Goal: Task Accomplishment & Management: Complete application form

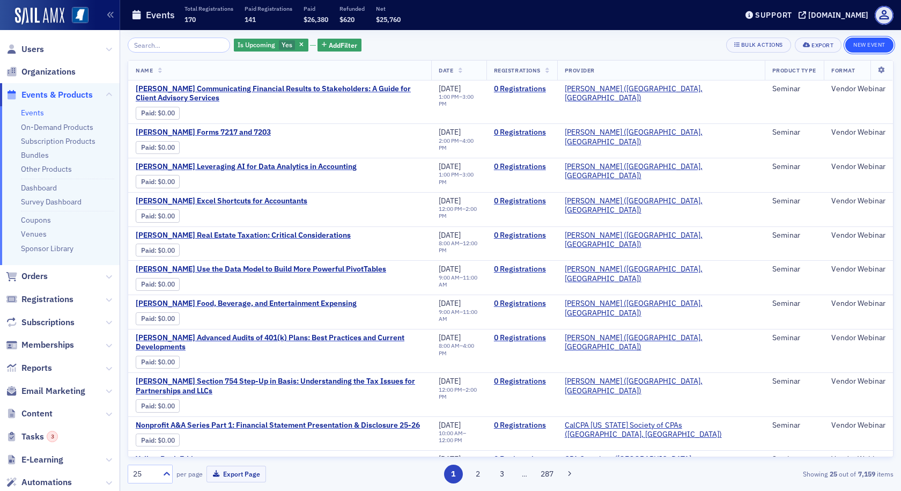
click at [863, 44] on button "New Event" at bounding box center [869, 45] width 48 height 15
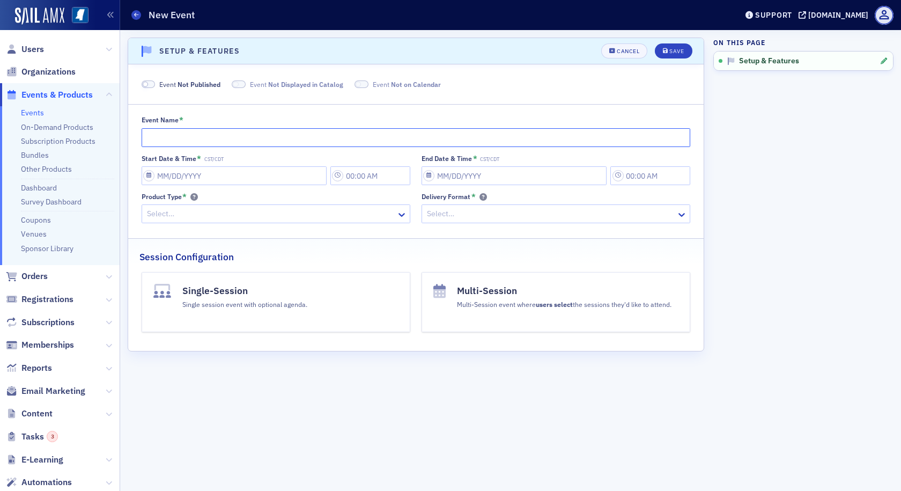
click at [274, 129] on input "Event Name *" at bounding box center [416, 137] width 549 height 19
type input "test 23"
select select "8"
select select "2025"
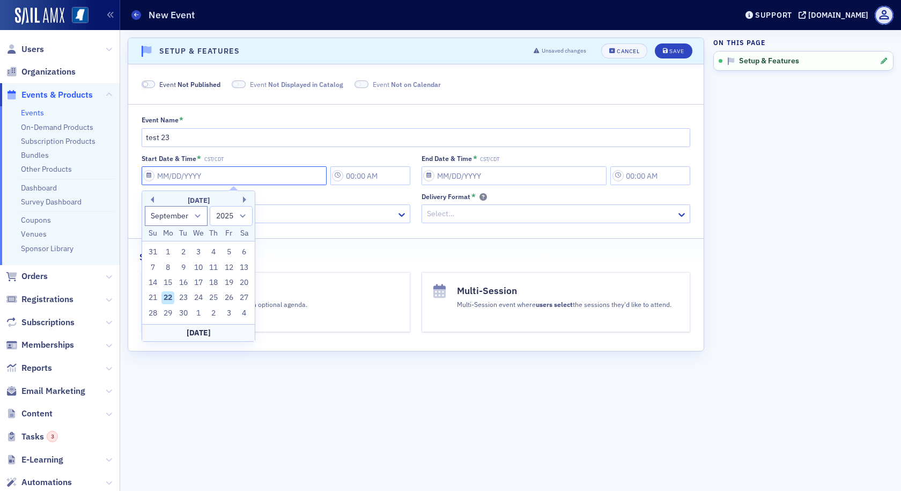
click at [269, 172] on input "Start Date & Time * CST/CDT" at bounding box center [234, 175] width 185 height 19
click at [164, 296] on div "22" at bounding box center [167, 297] width 13 height 13
type input "[DATE]"
type input "9:00 AM"
type input "[DATE]"
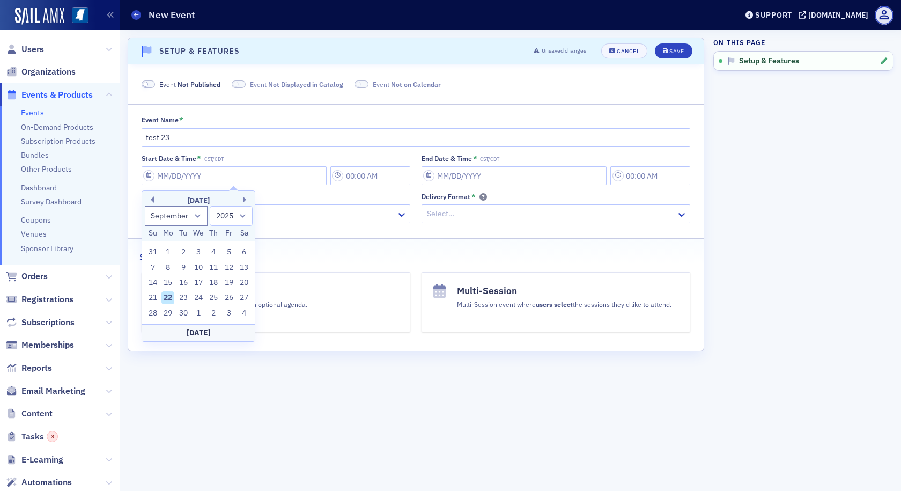
type input "10:00 AM"
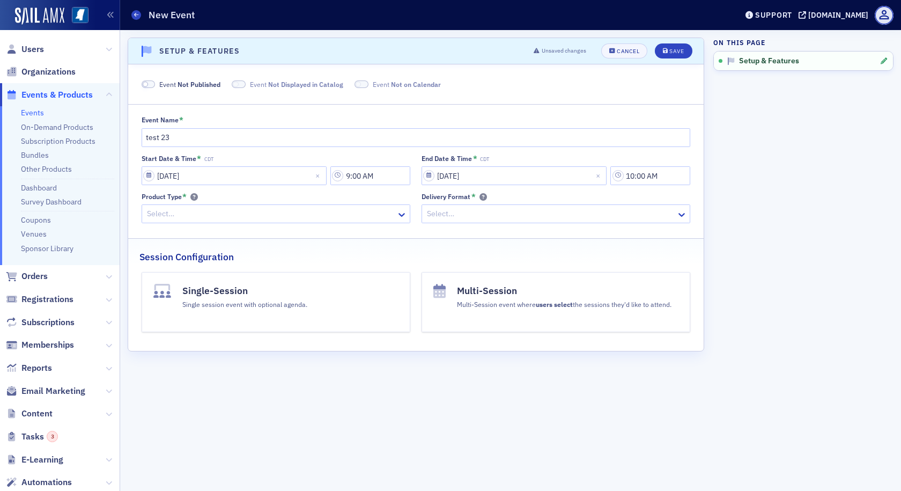
click at [260, 321] on button "Single-Session Single session event with optional agenda." at bounding box center [276, 302] width 269 height 60
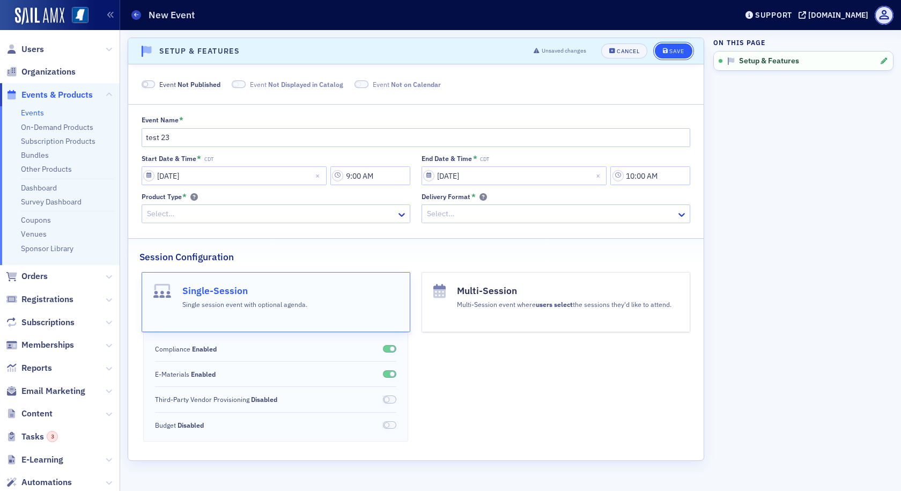
click at [672, 46] on button "Save" at bounding box center [673, 50] width 37 height 15
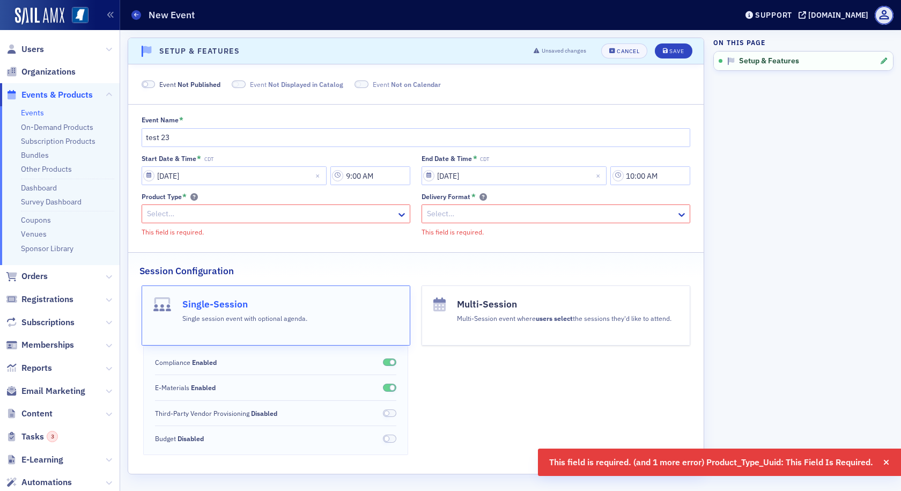
click at [312, 212] on div at bounding box center [270, 213] width 249 height 13
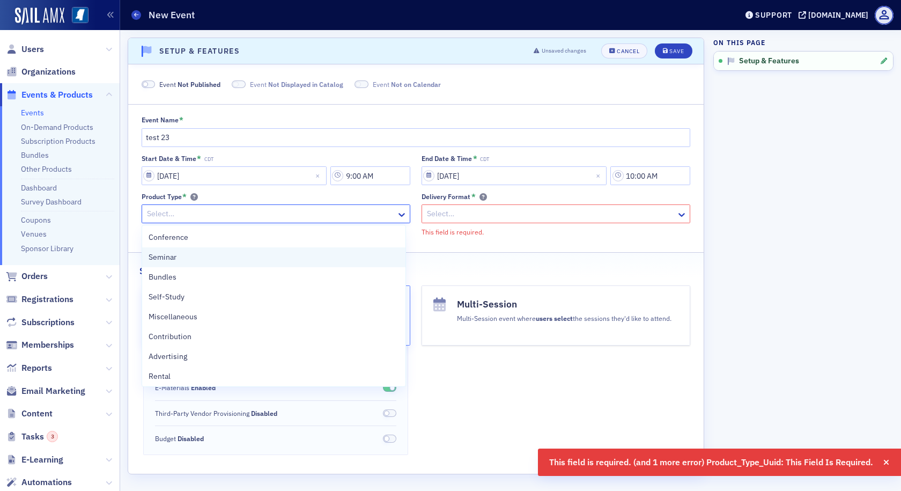
click at [271, 261] on div "Seminar" at bounding box center [274, 256] width 251 height 11
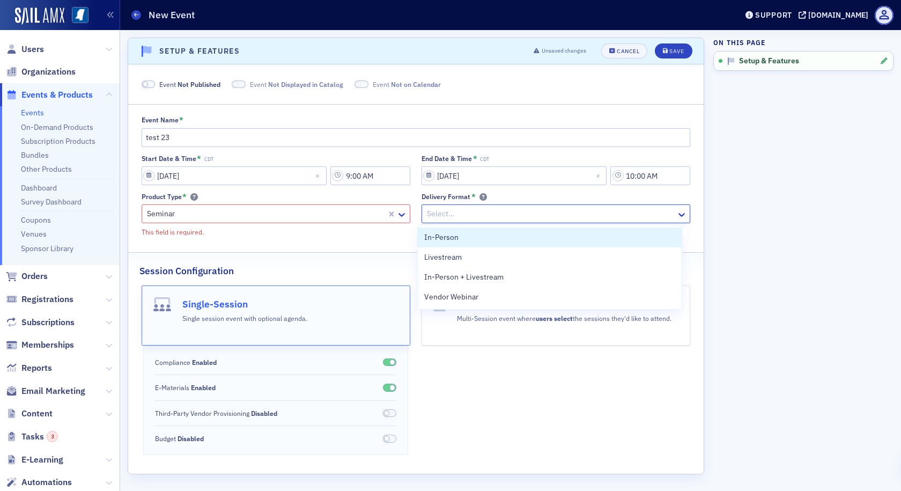
click at [426, 216] on div at bounding box center [550, 213] width 249 height 13
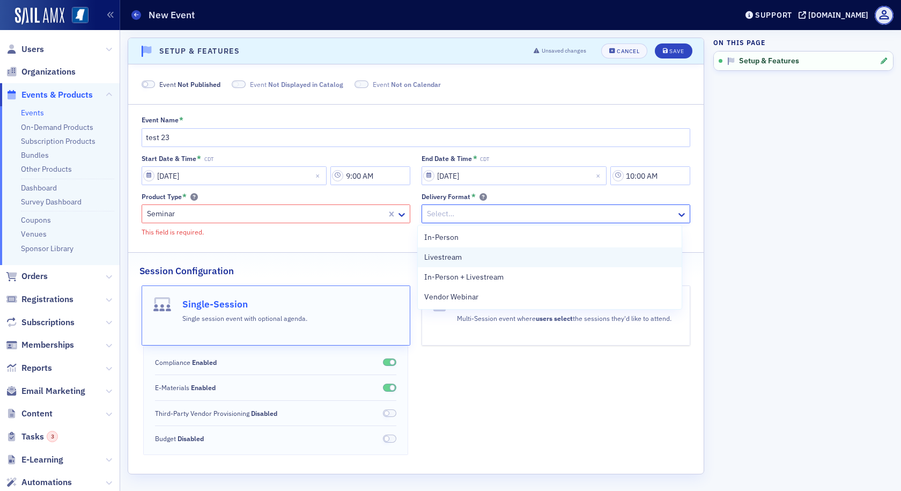
click at [425, 257] on span "Livestream" at bounding box center [443, 256] width 38 height 11
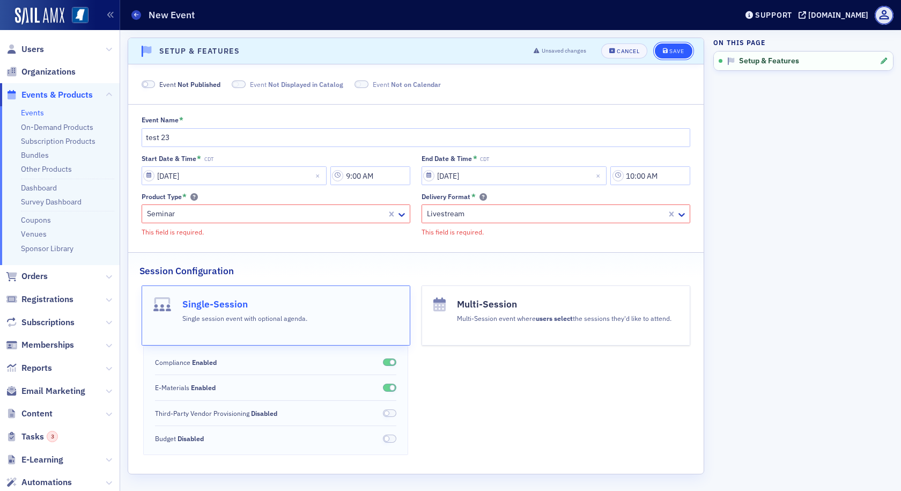
click at [669, 49] on div "Save" at bounding box center [676, 51] width 14 height 6
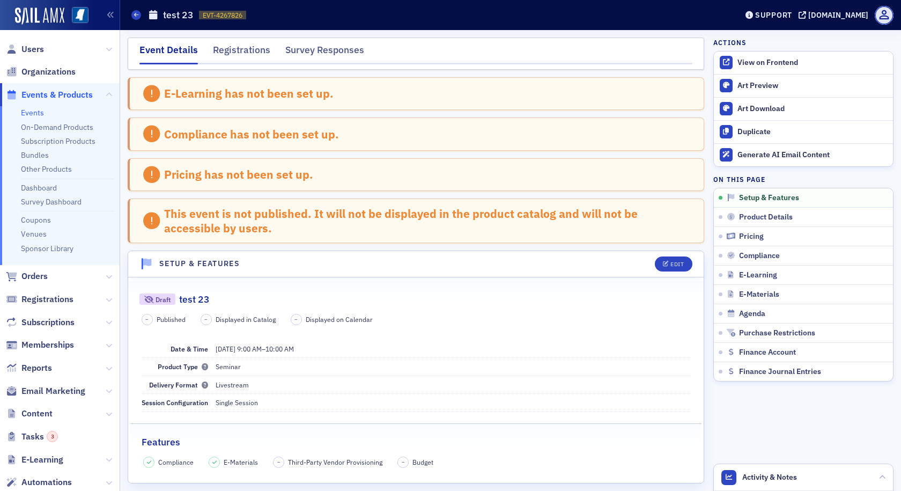
click at [87, 93] on span "Events & Products" at bounding box center [56, 95] width 71 height 12
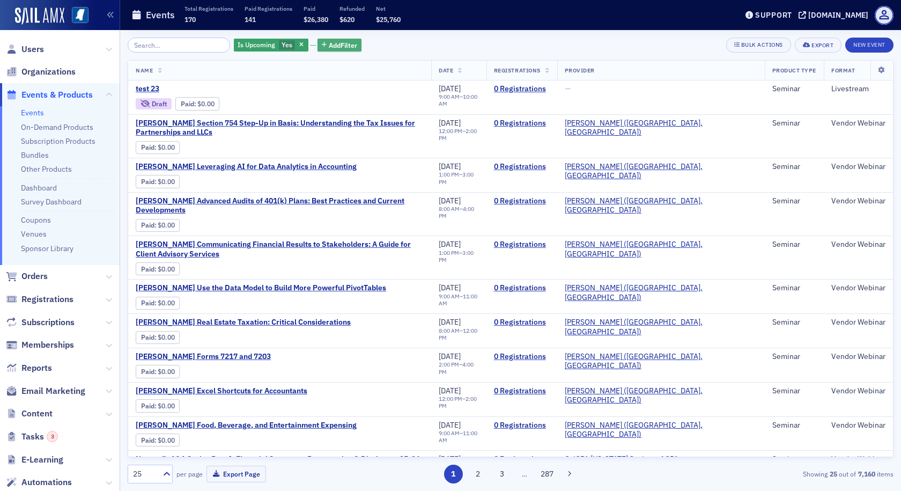
click at [329, 47] on span "Add Filter" at bounding box center [343, 45] width 28 height 10
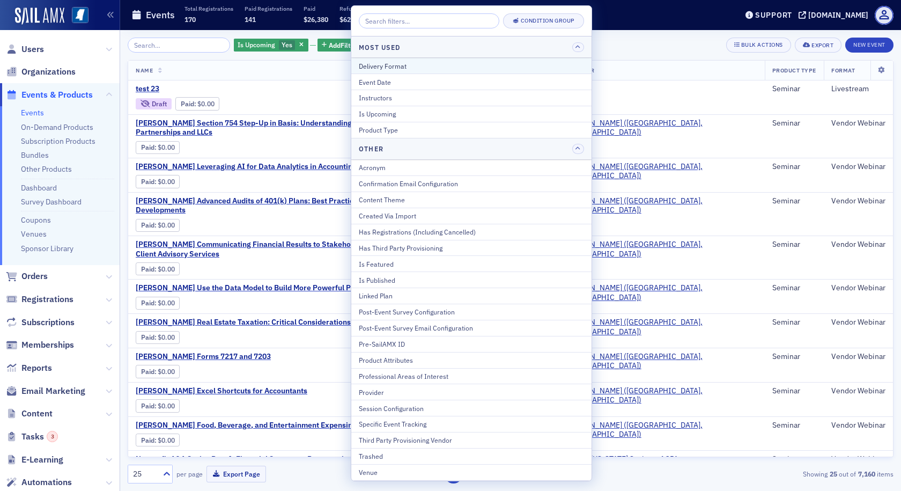
click at [361, 69] on div "Delivery Format" at bounding box center [471, 66] width 225 height 10
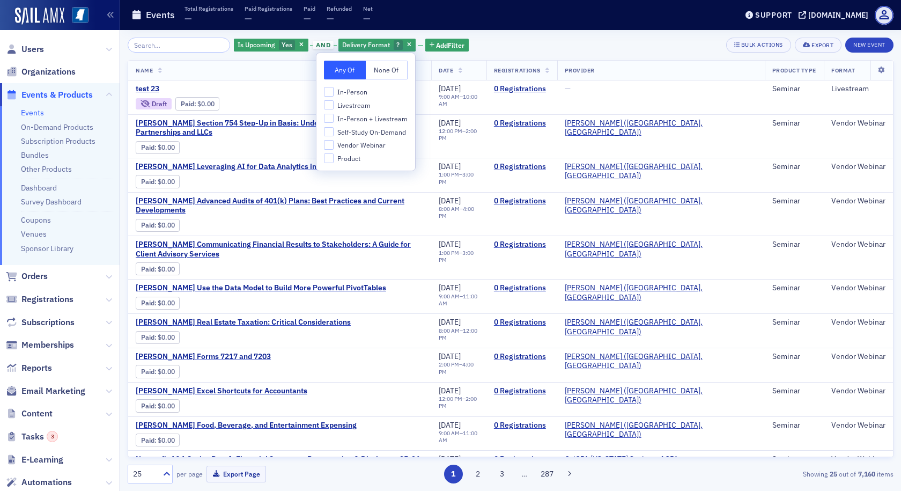
click at [358, 116] on span "In-Person + Livestream" at bounding box center [372, 118] width 70 height 9
click at [334, 116] on input "In-Person + Livestream" at bounding box center [329, 119] width 10 height 10
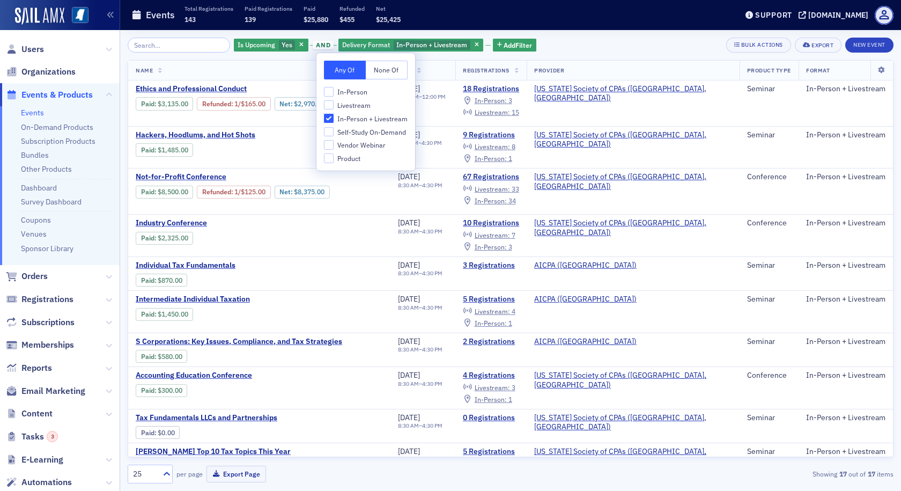
click at [328, 115] on input "In-Person + Livestream" at bounding box center [329, 119] width 10 height 10
checkbox input "false"
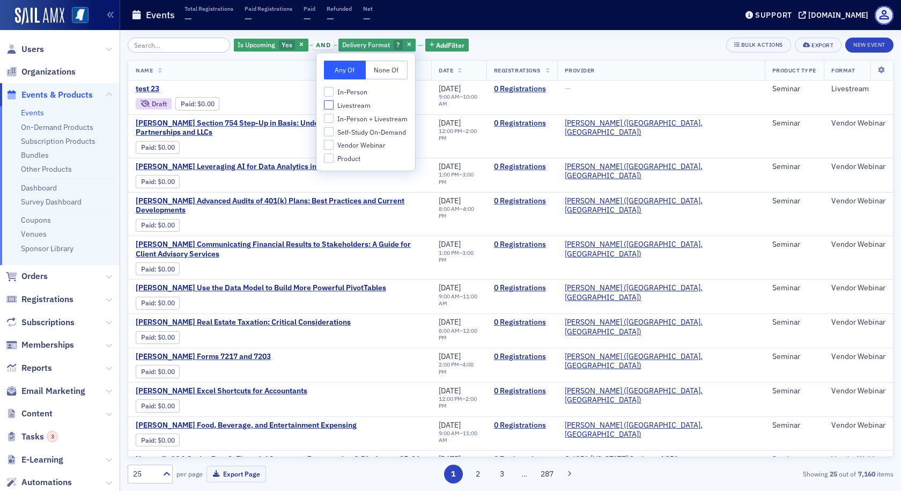
click at [328, 108] on input "Livestream" at bounding box center [329, 105] width 10 height 10
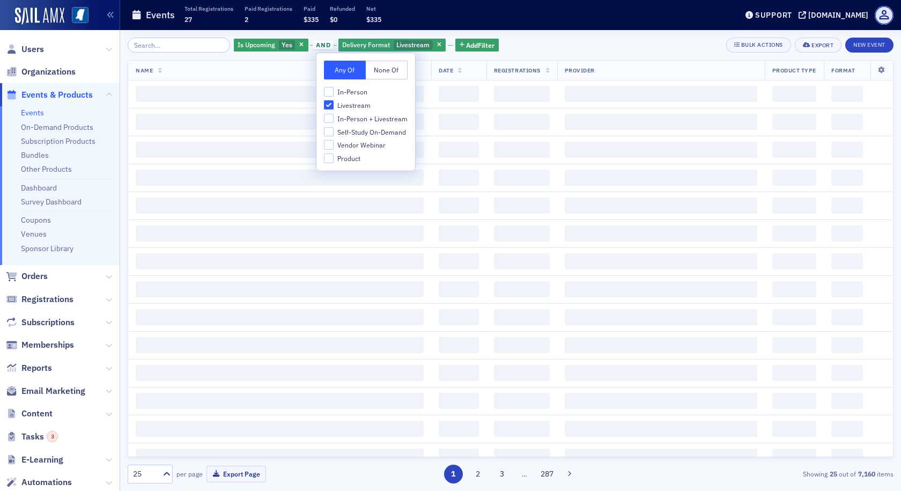
click at [331, 103] on input "Livestream" at bounding box center [329, 105] width 10 height 10
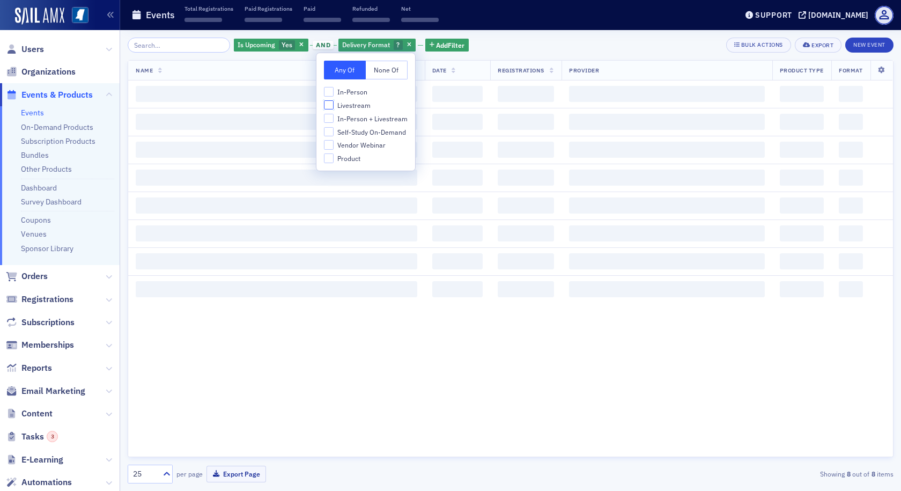
click at [331, 103] on input "Livestream" at bounding box center [329, 105] width 10 height 10
checkbox input "true"
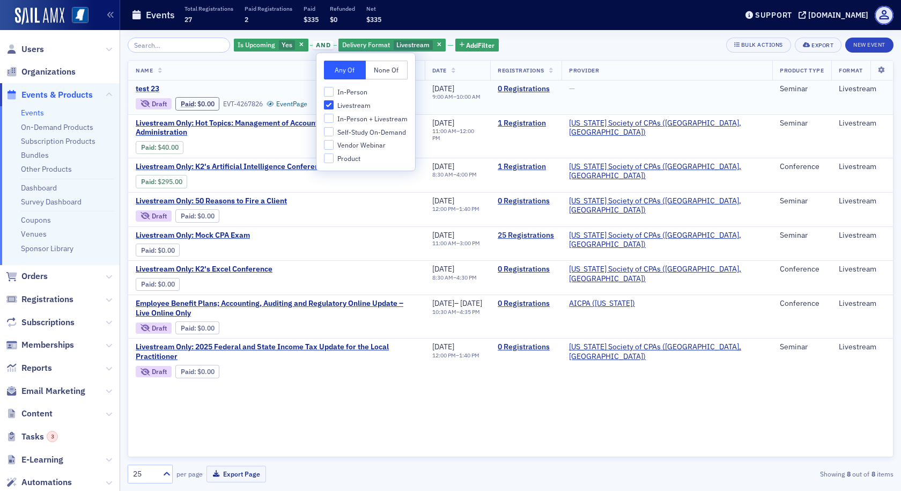
click at [156, 88] on span "test 23" at bounding box center [226, 89] width 180 height 10
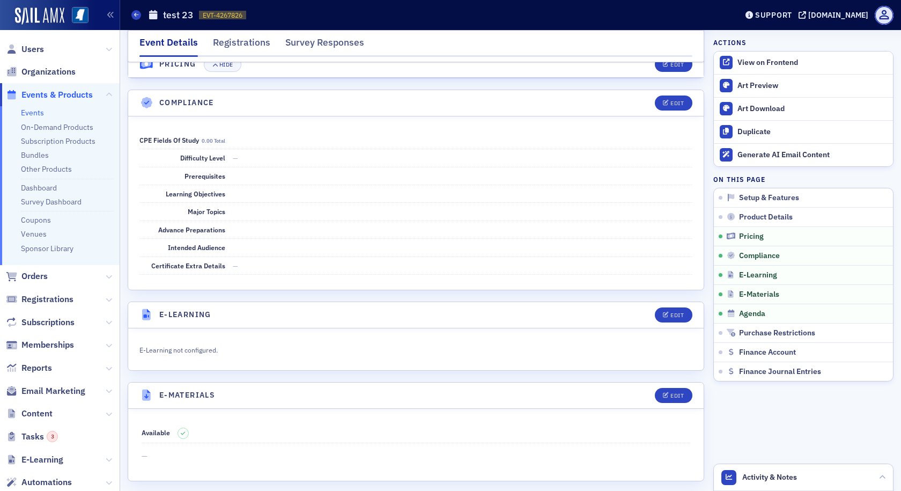
scroll to position [1341, 0]
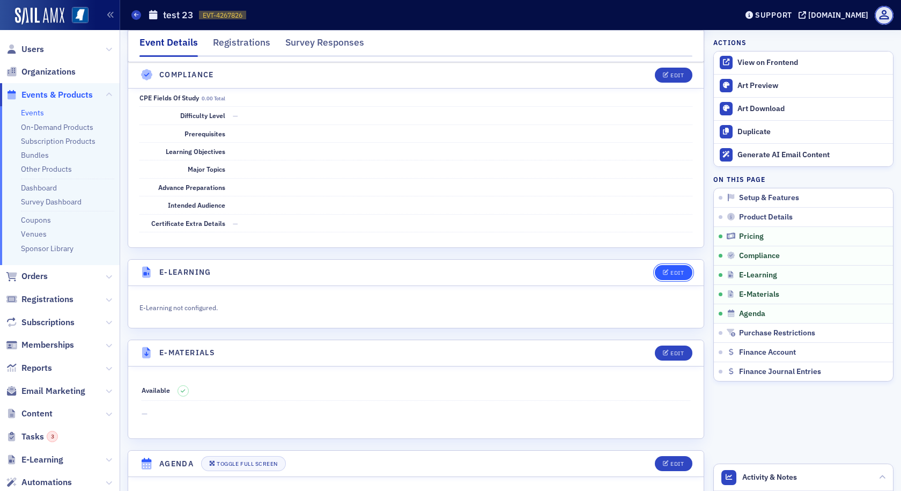
click at [670, 272] on div "Edit" at bounding box center [676, 273] width 13 height 6
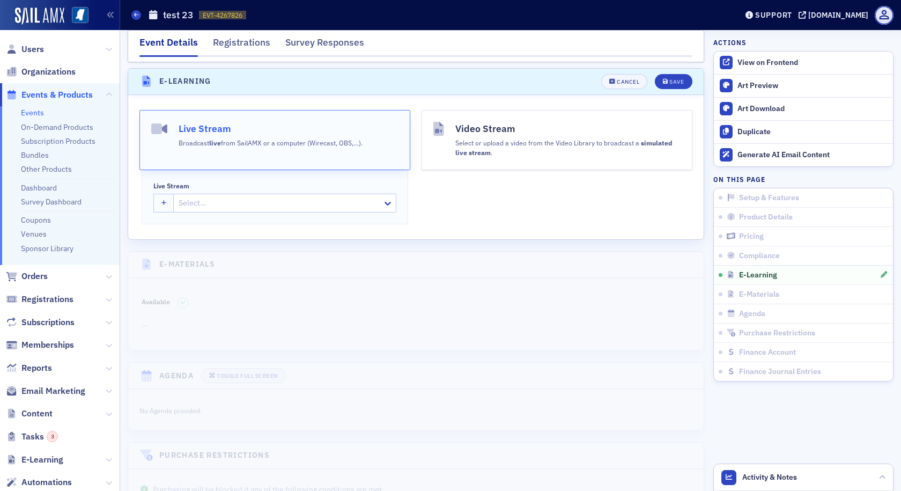
scroll to position [1537, 0]
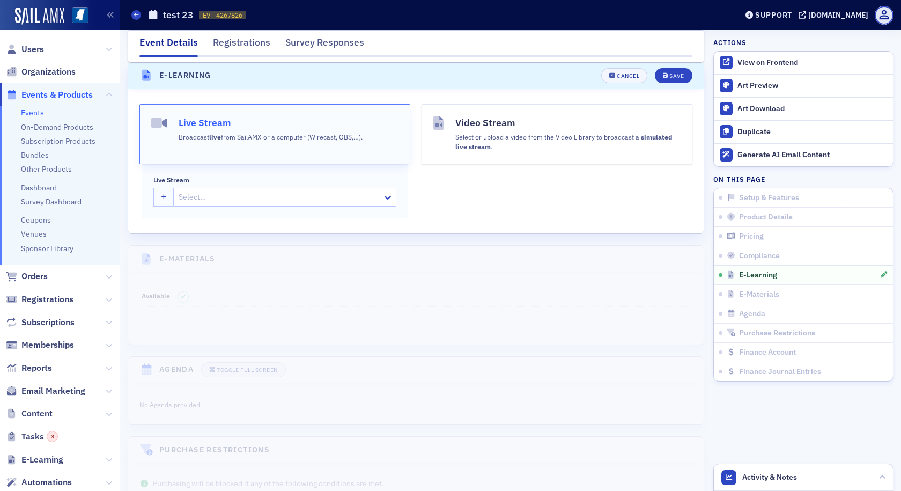
click at [249, 152] on button "Live Stream Broadcast live from [GEOGRAPHIC_DATA] or a computer (Wirecast, OBS,…" at bounding box center [274, 134] width 271 height 60
click at [245, 191] on div at bounding box center [268, 196] width 182 height 13
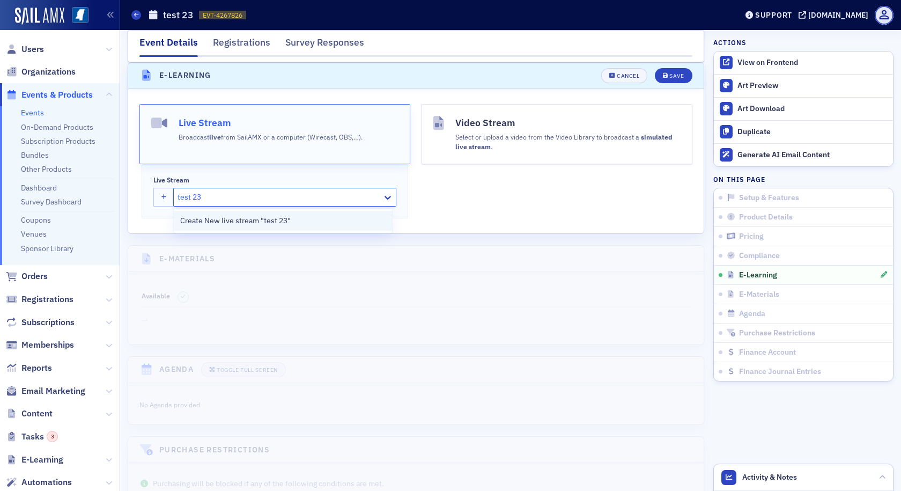
click at [250, 225] on span "Create New live stream "test 23"" at bounding box center [235, 220] width 110 height 11
type input "test 23"
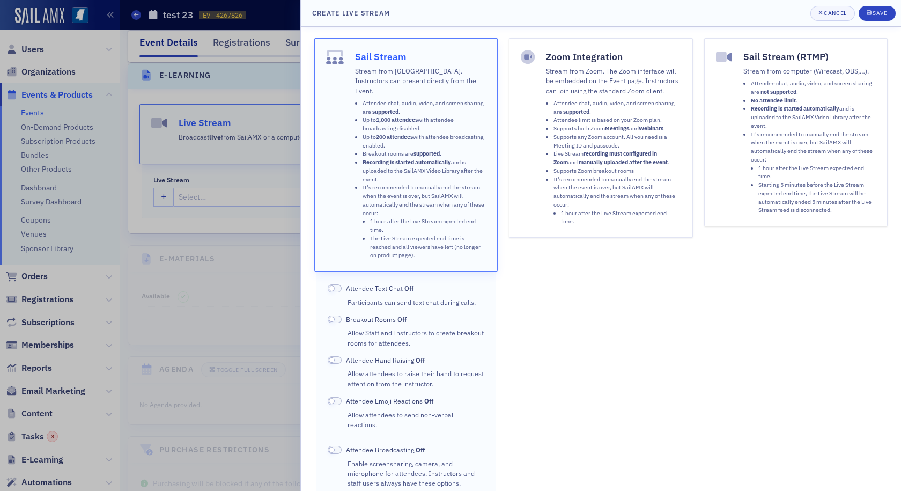
click at [336, 284] on span at bounding box center [335, 288] width 14 height 8
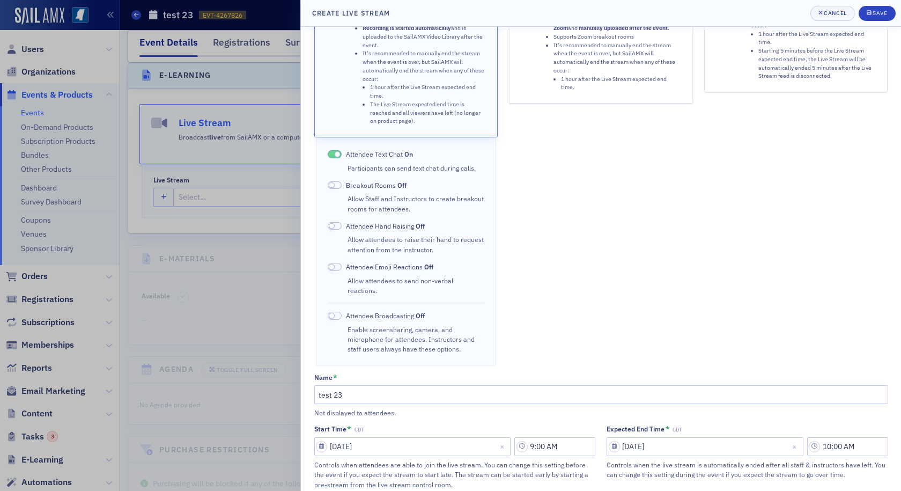
scroll to position [161, 0]
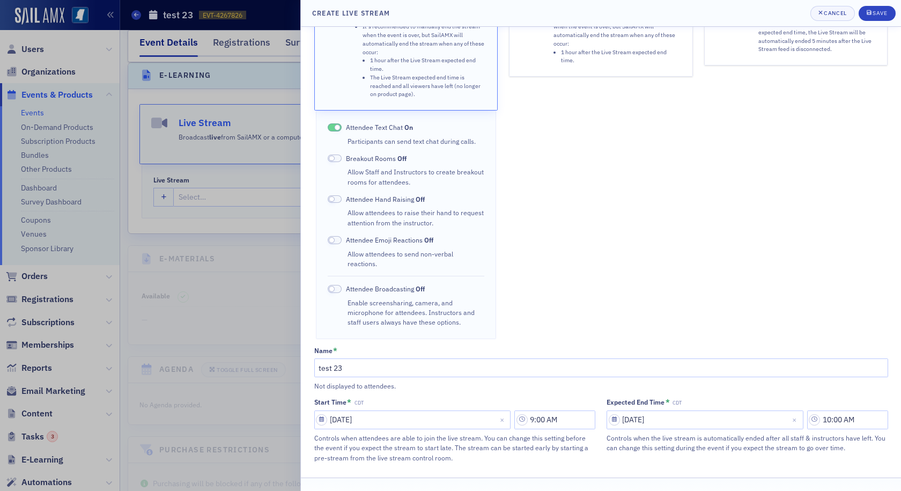
click at [338, 236] on span at bounding box center [335, 240] width 14 height 8
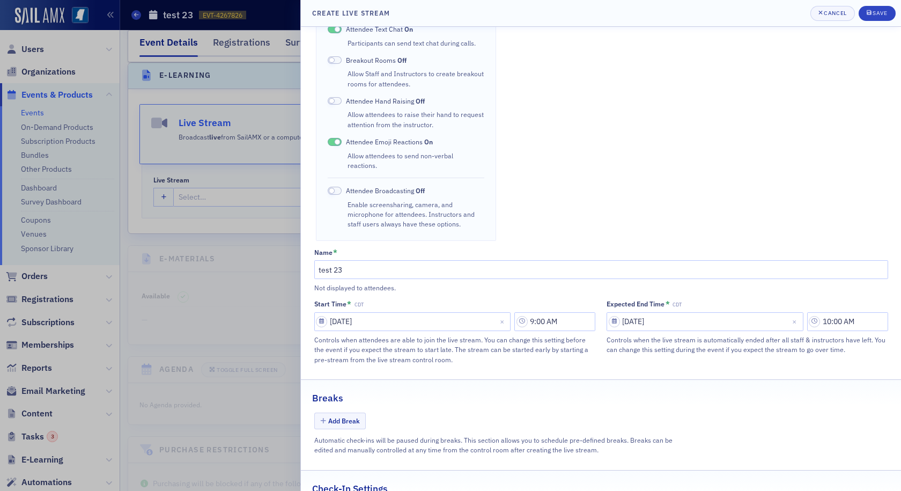
scroll to position [338, 0]
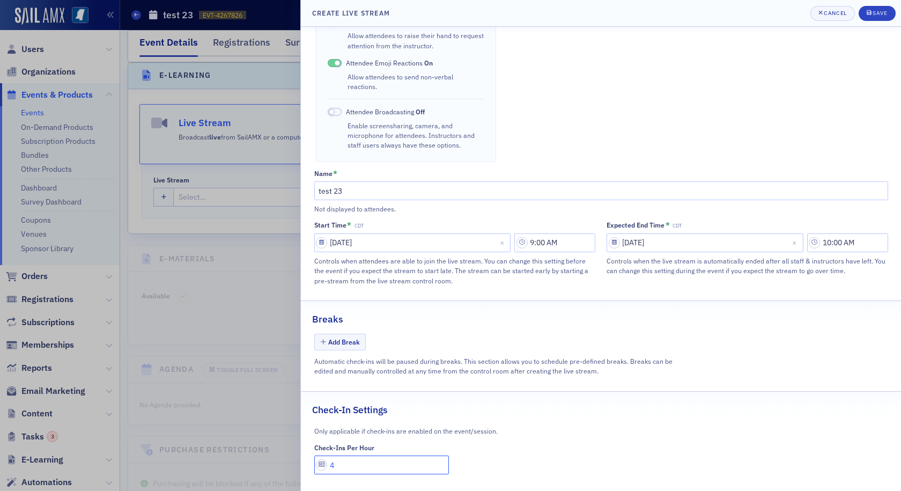
click at [338, 455] on input "4" at bounding box center [381, 464] width 135 height 19
type input "1"
click at [874, 15] on div "Save" at bounding box center [879, 13] width 14 height 6
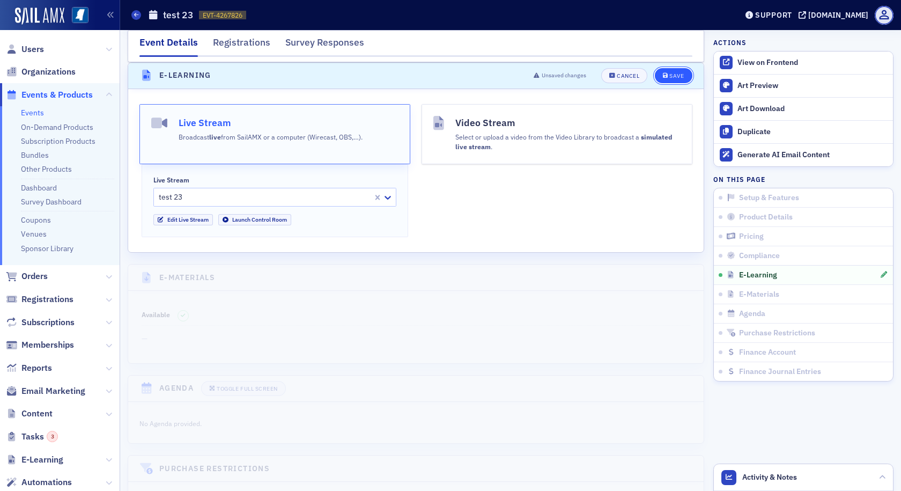
click at [669, 77] on div "Save" at bounding box center [676, 76] width 14 height 6
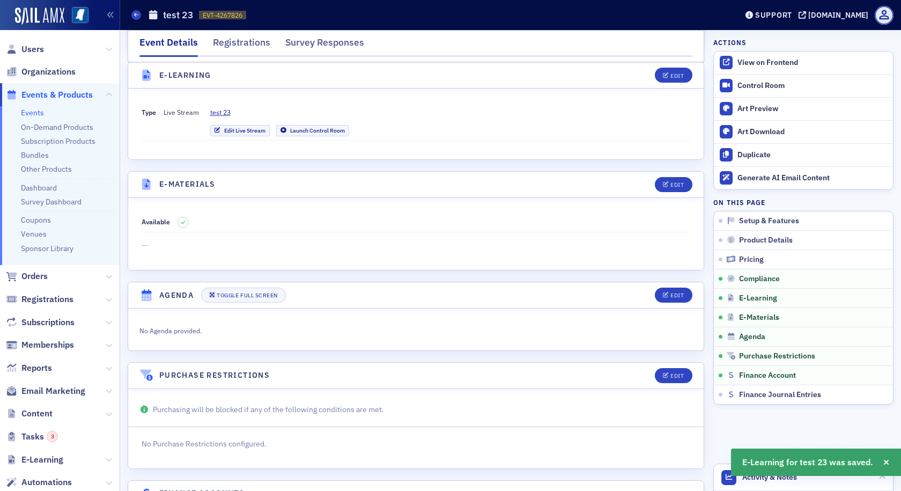
scroll to position [1497, 0]
click at [737, 83] on div "Control Room" at bounding box center [812, 86] width 150 height 10
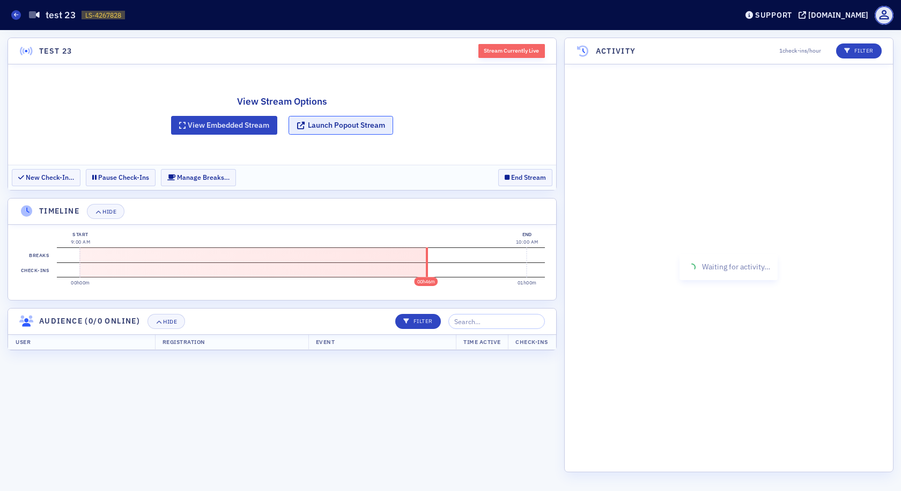
click at [349, 125] on button "Launch Popout Stream" at bounding box center [340, 125] width 105 height 19
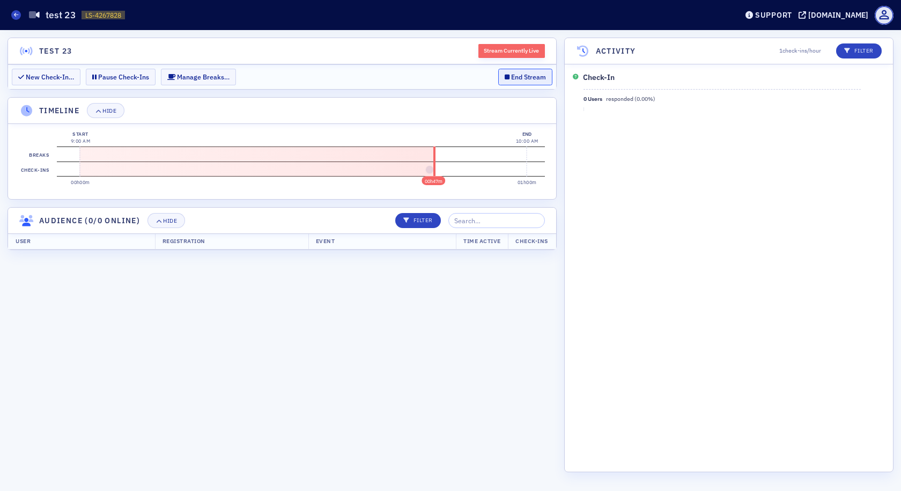
click at [513, 72] on button "End Stream" at bounding box center [525, 77] width 54 height 17
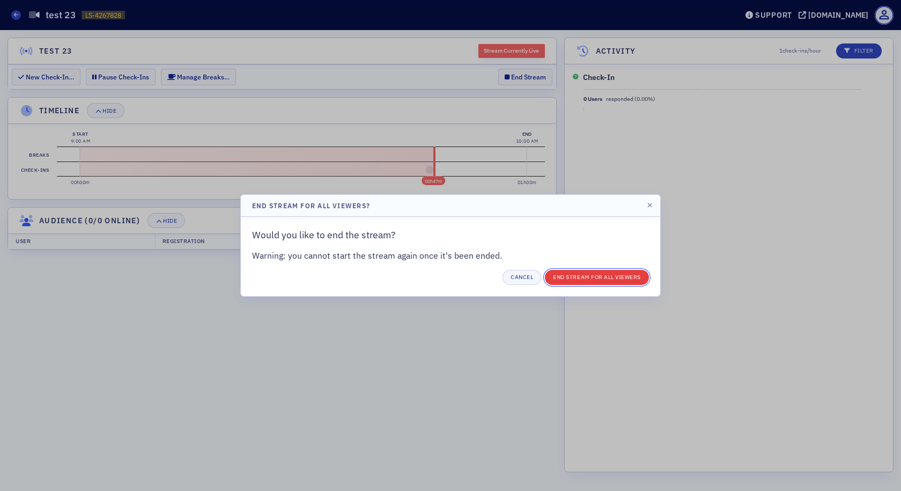
click at [568, 277] on button "End Stream for all Viewers" at bounding box center [597, 277] width 104 height 15
